Goal: Information Seeking & Learning: Learn about a topic

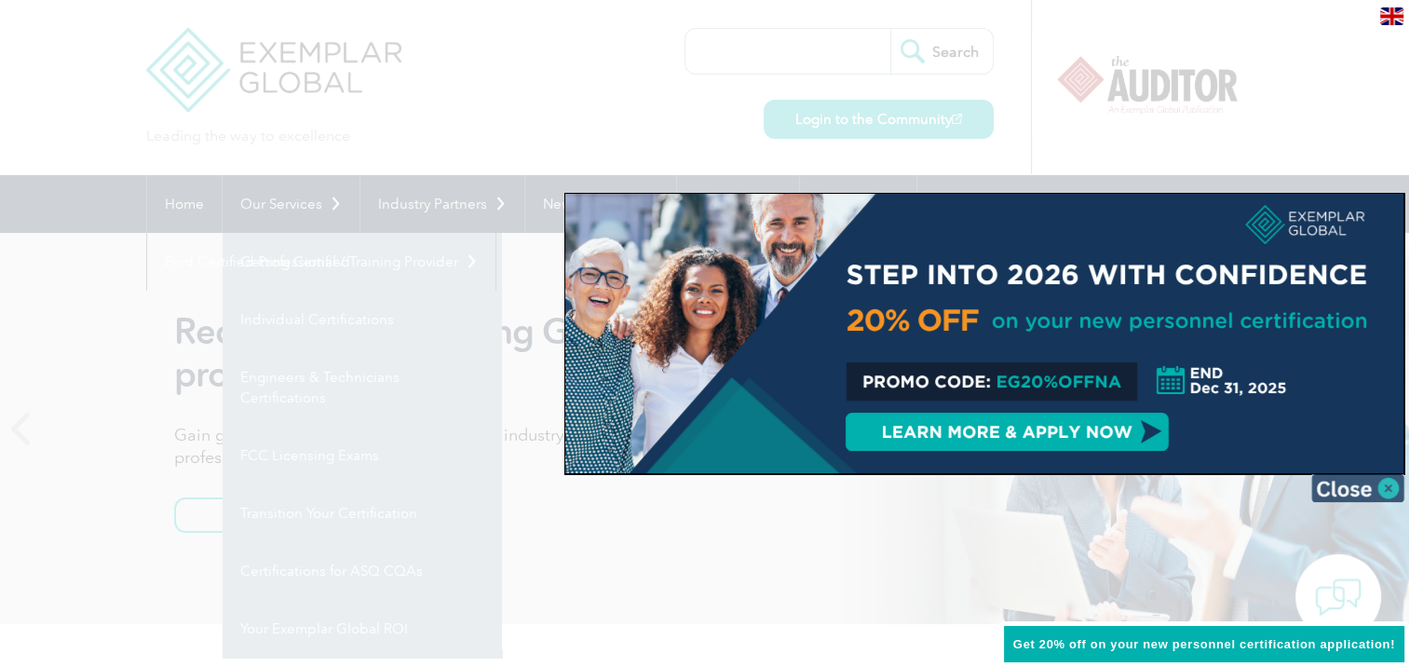
click at [1389, 483] on img at bounding box center [1358, 488] width 93 height 28
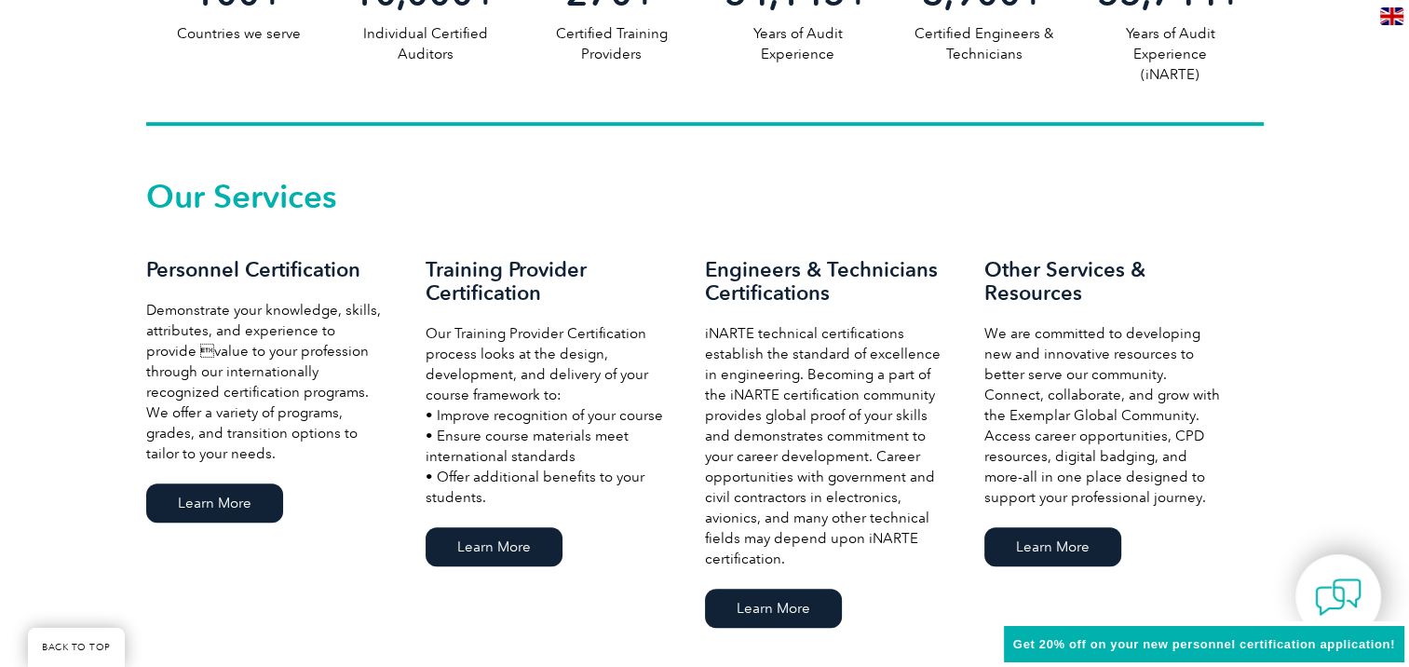
scroll to position [1304, 0]
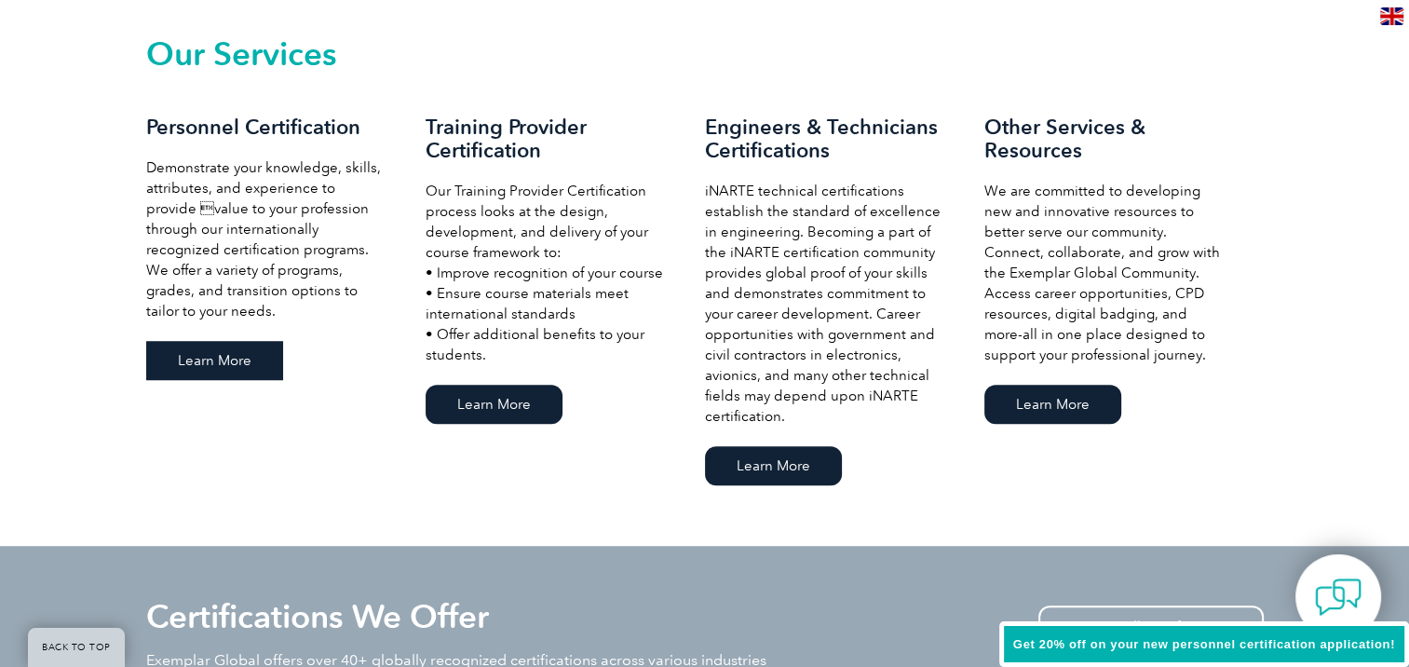
click at [202, 375] on link "Learn More" at bounding box center [214, 360] width 137 height 39
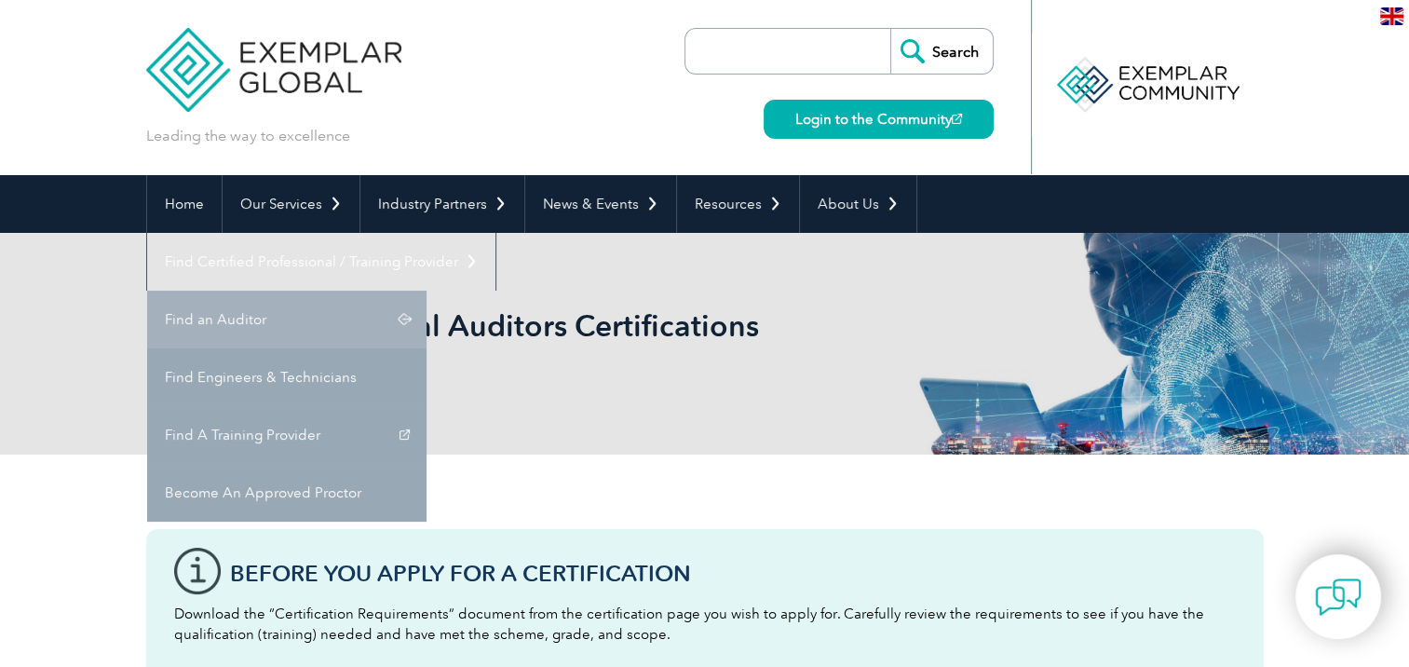
click at [427, 291] on link "Find an Auditor" at bounding box center [286, 320] width 279 height 58
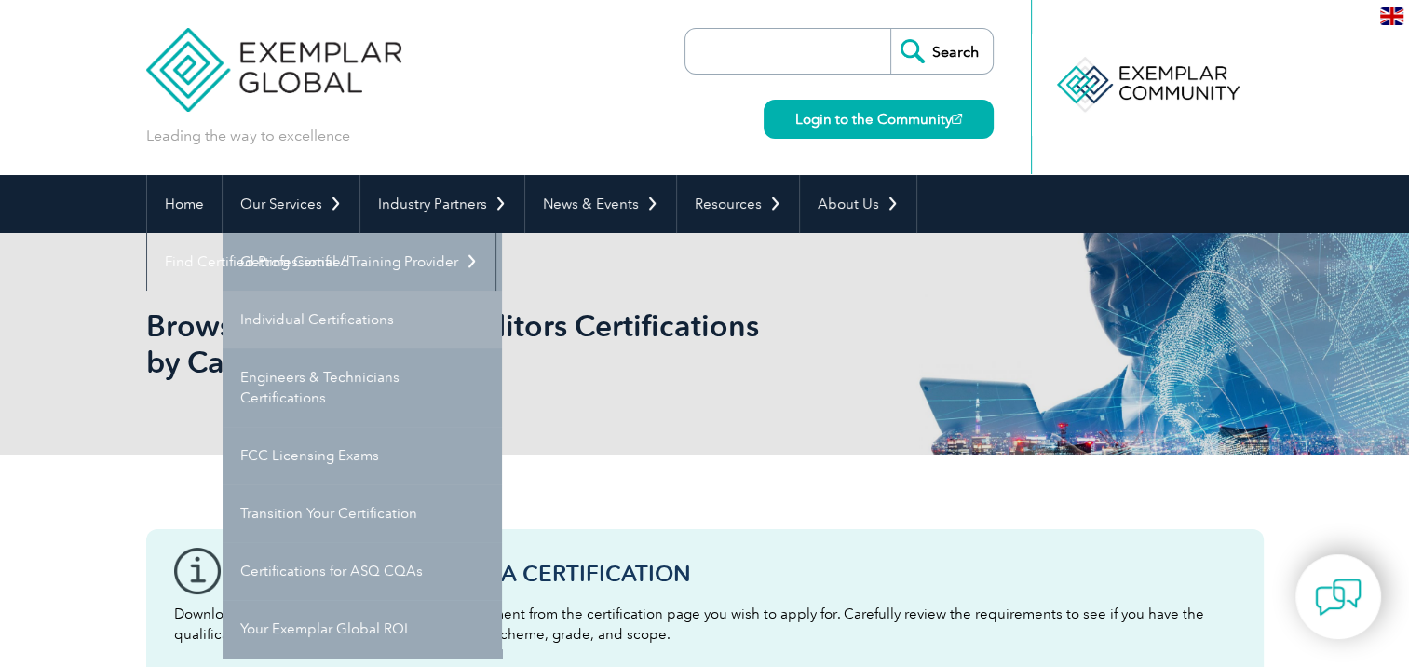
click at [354, 331] on link "Individual Certifications" at bounding box center [362, 320] width 279 height 58
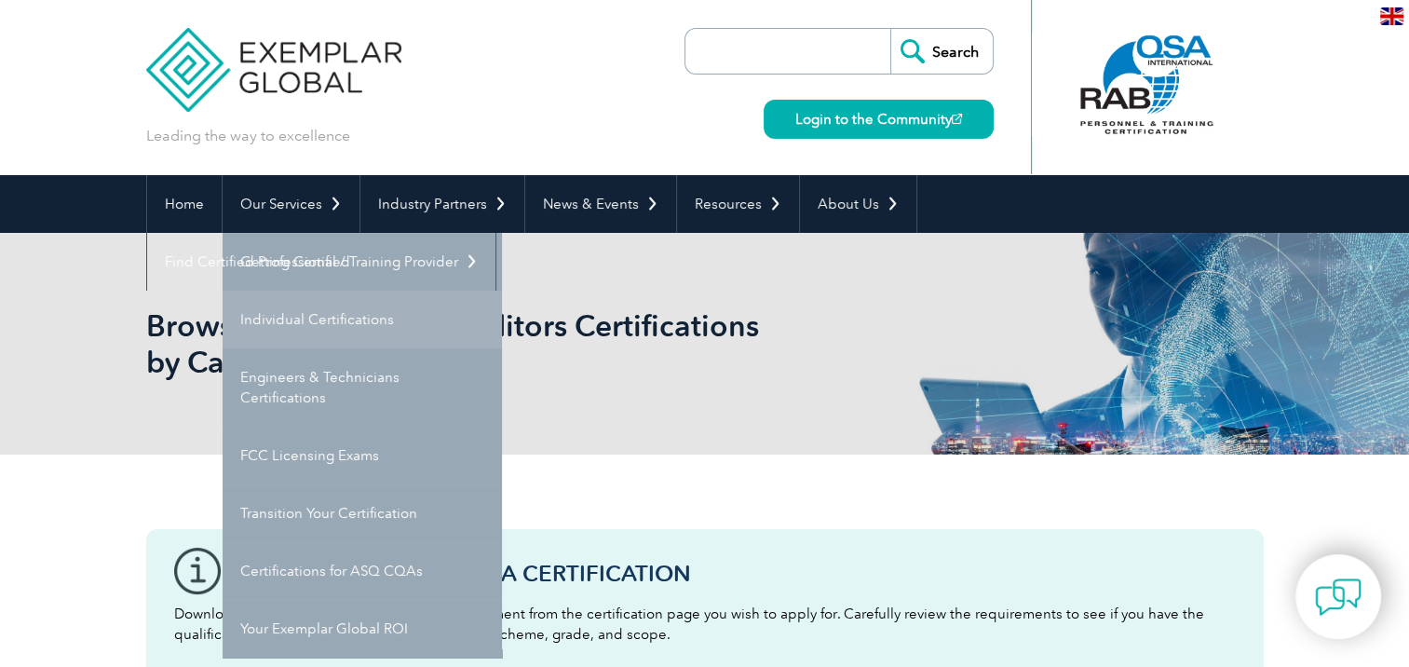
click at [354, 331] on link "Individual Certifications" at bounding box center [362, 320] width 279 height 58
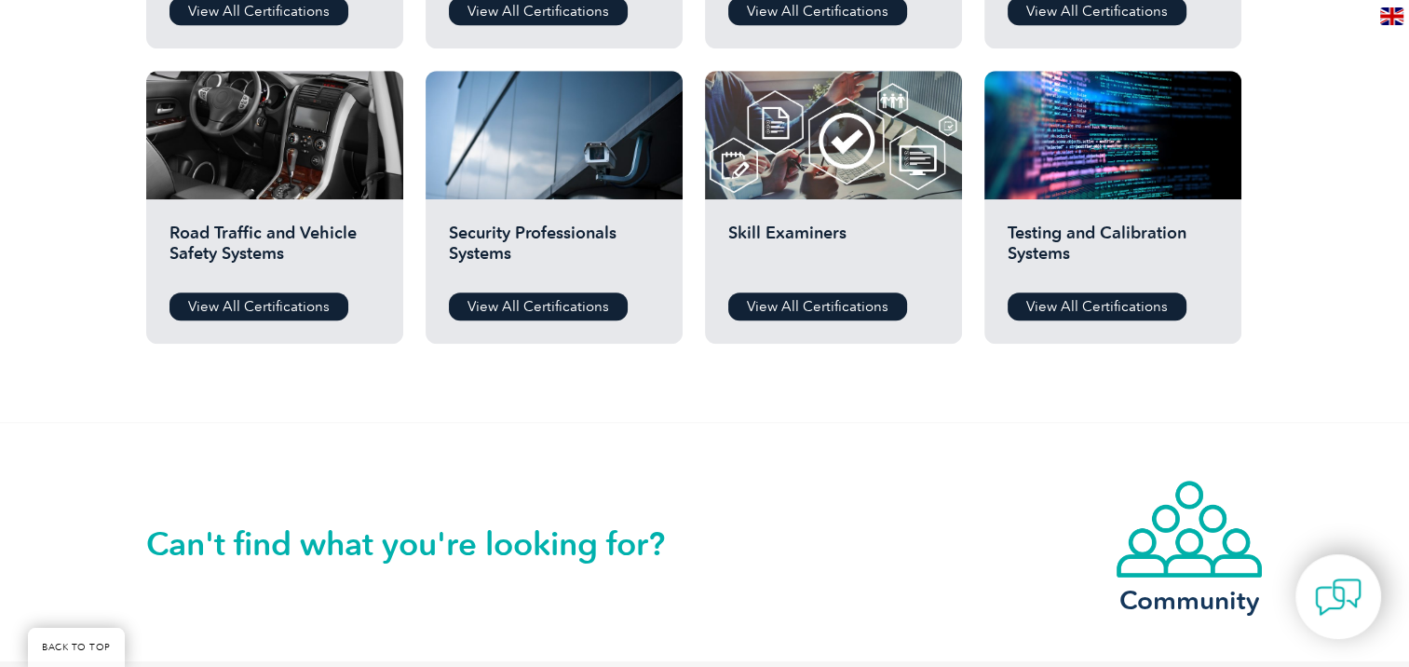
scroll to position [1304, 0]
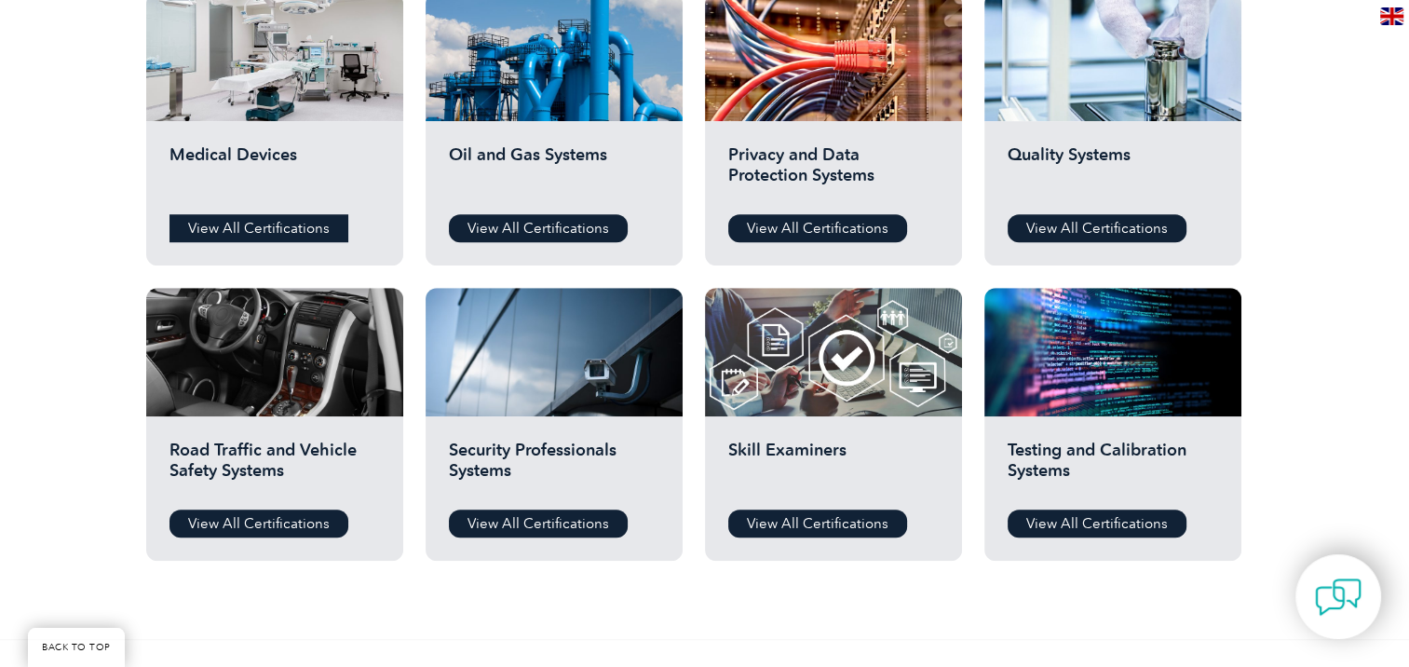
click at [302, 226] on link "View All Certifications" at bounding box center [259, 228] width 179 height 28
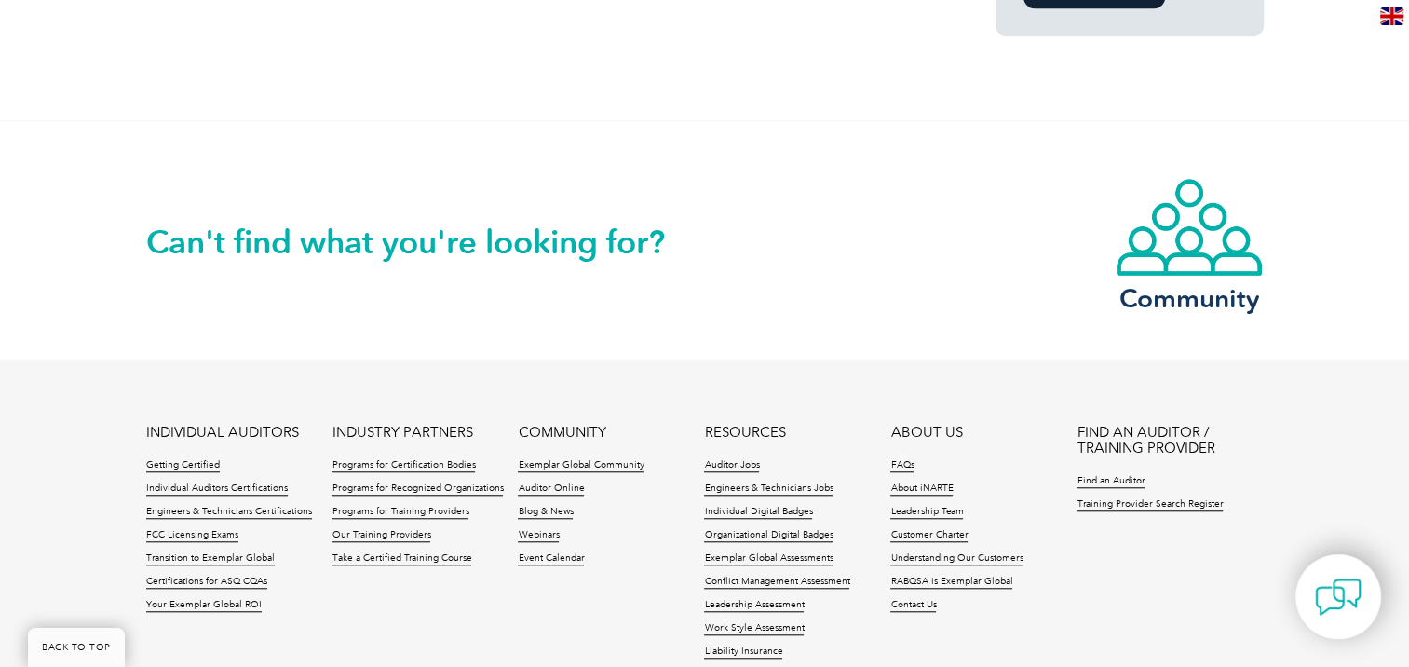
scroll to position [1521, 0]
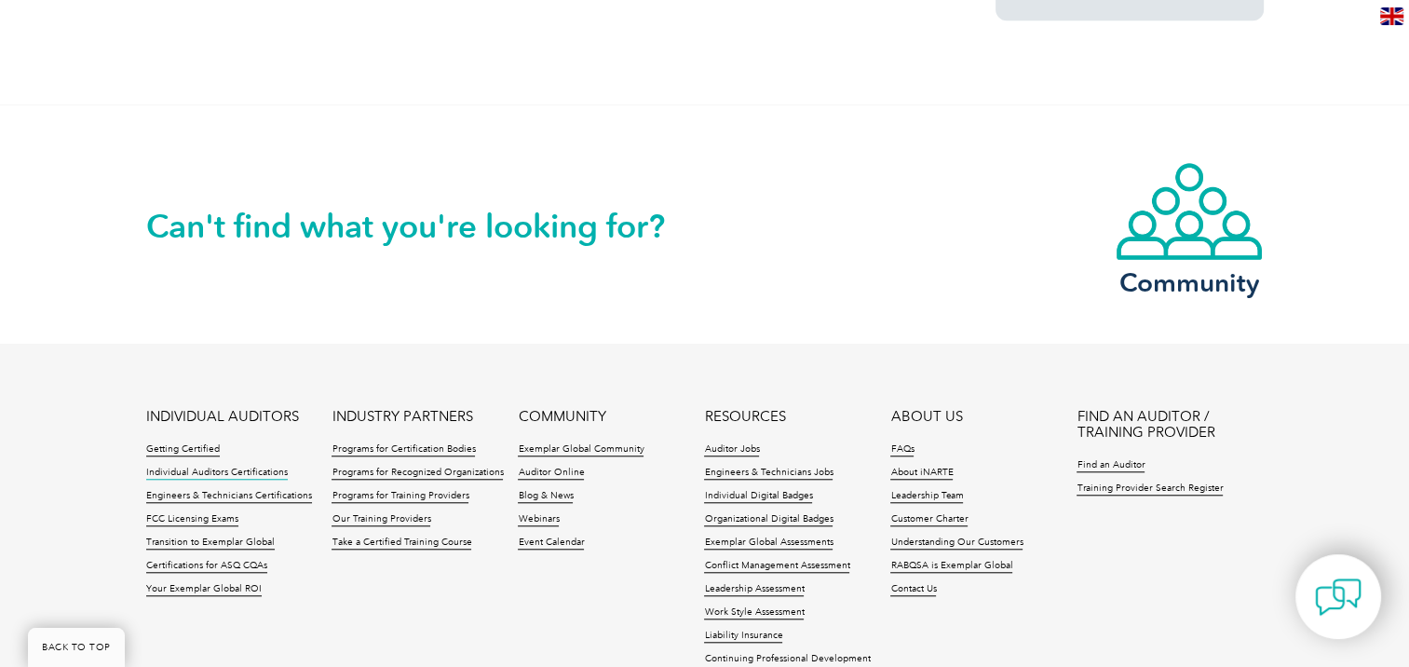
click at [179, 467] on link "Individual Auditors Certifications" at bounding box center [217, 473] width 142 height 13
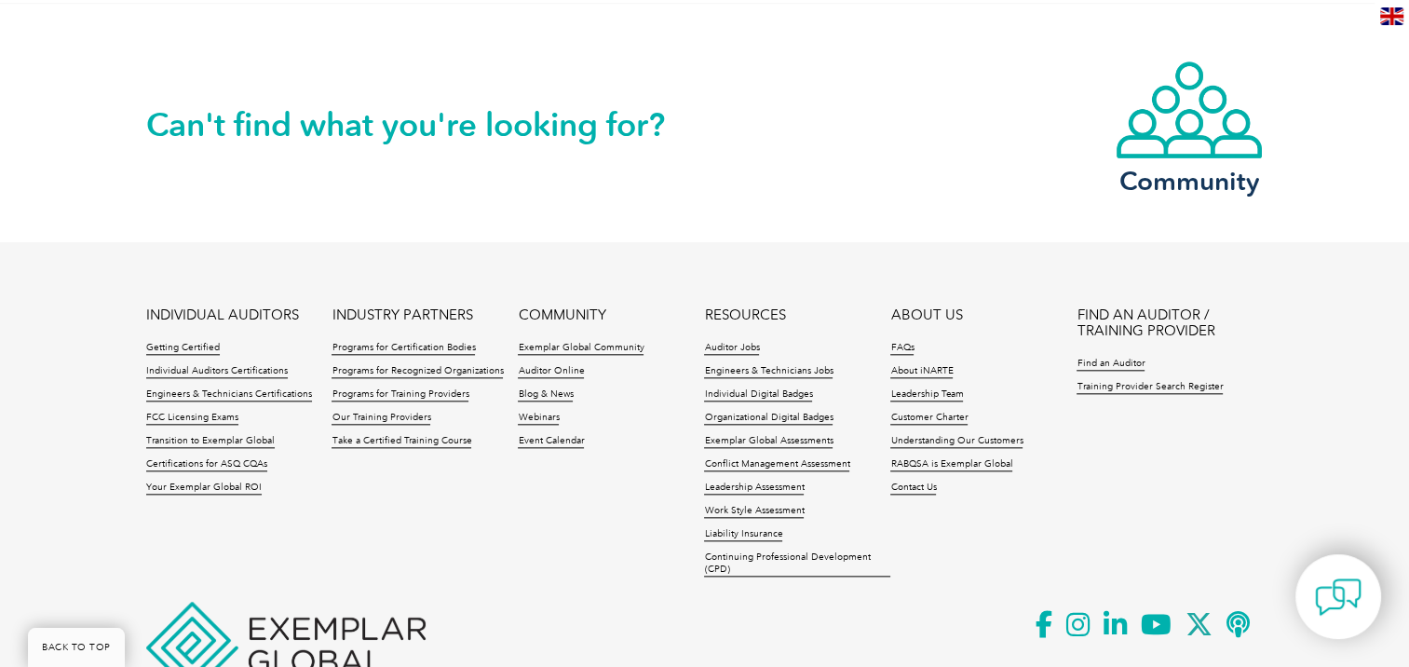
scroll to position [2020, 0]
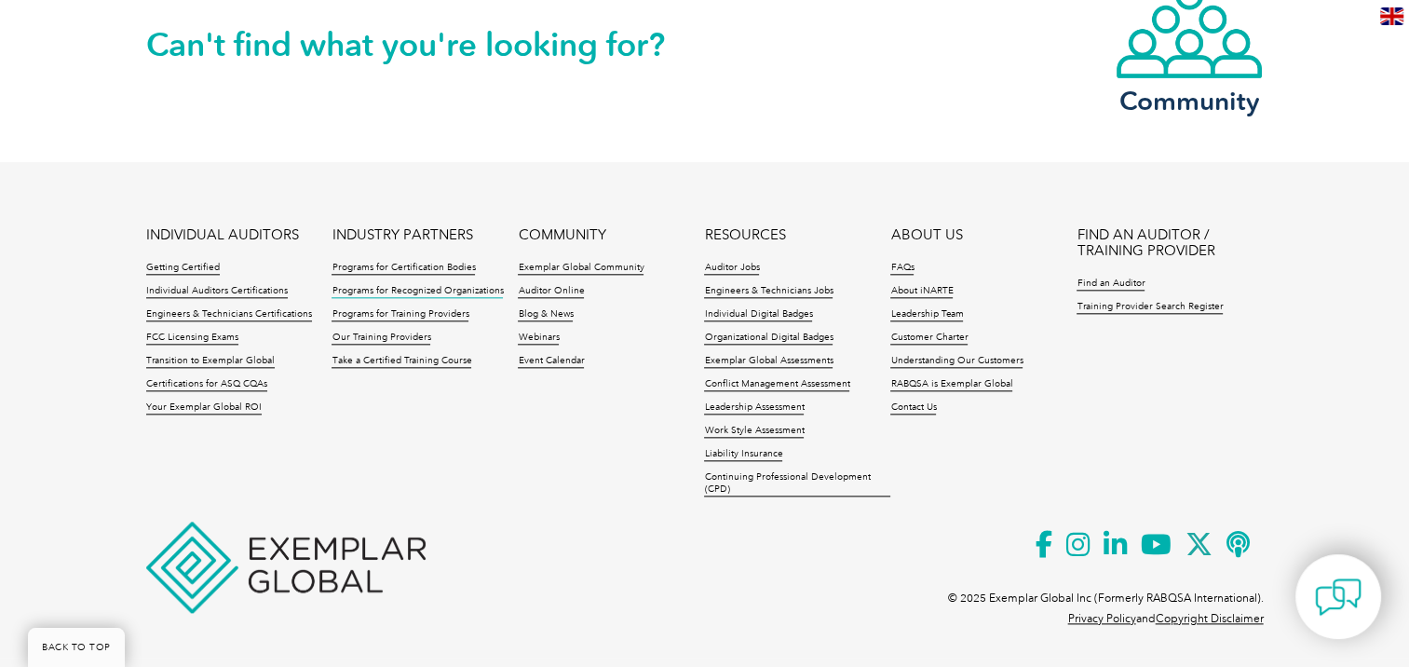
click at [443, 285] on link "Programs for Recognized Organizations" at bounding box center [417, 291] width 171 height 13
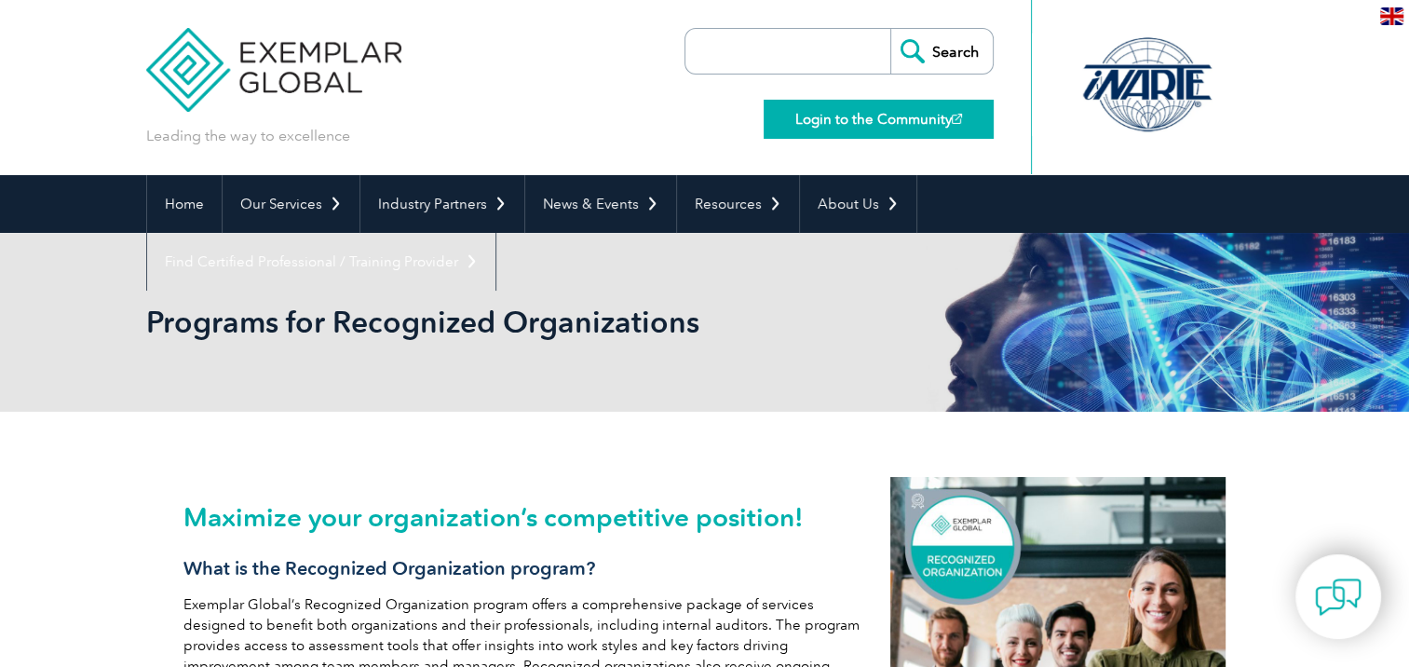
click at [864, 130] on link "Login to the Community" at bounding box center [879, 119] width 230 height 39
